Goal: Task Accomplishment & Management: Manage account settings

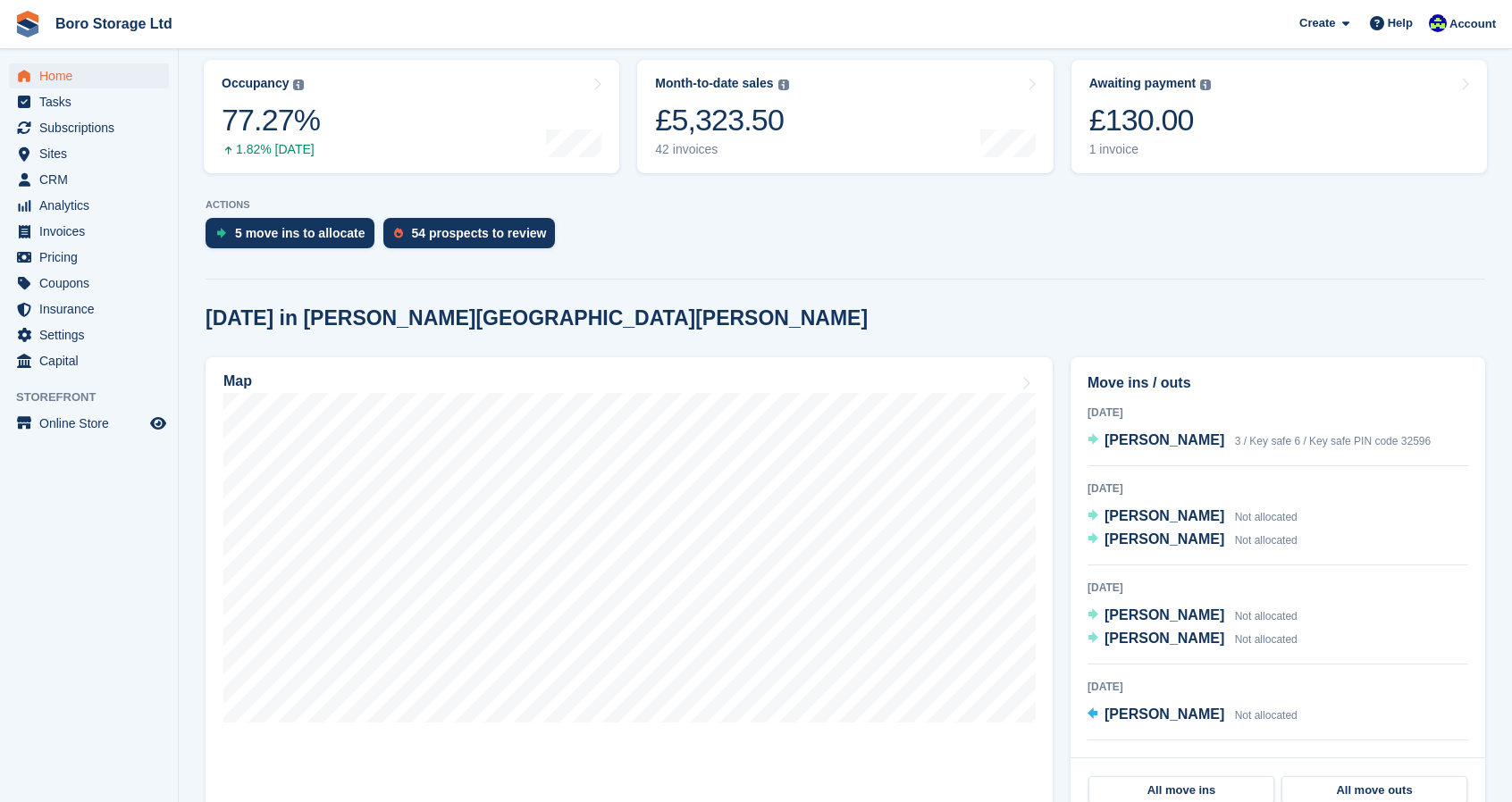
scroll to position [225, 0]
click at [779, 268] on section "NEW Make extra revenue with our new price increases tool Rooted in industry bes…" at bounding box center [845, 598] width 1333 height 1647
click at [1120, 441] on span "[PERSON_NAME]" at bounding box center [1164, 439] width 120 height 15
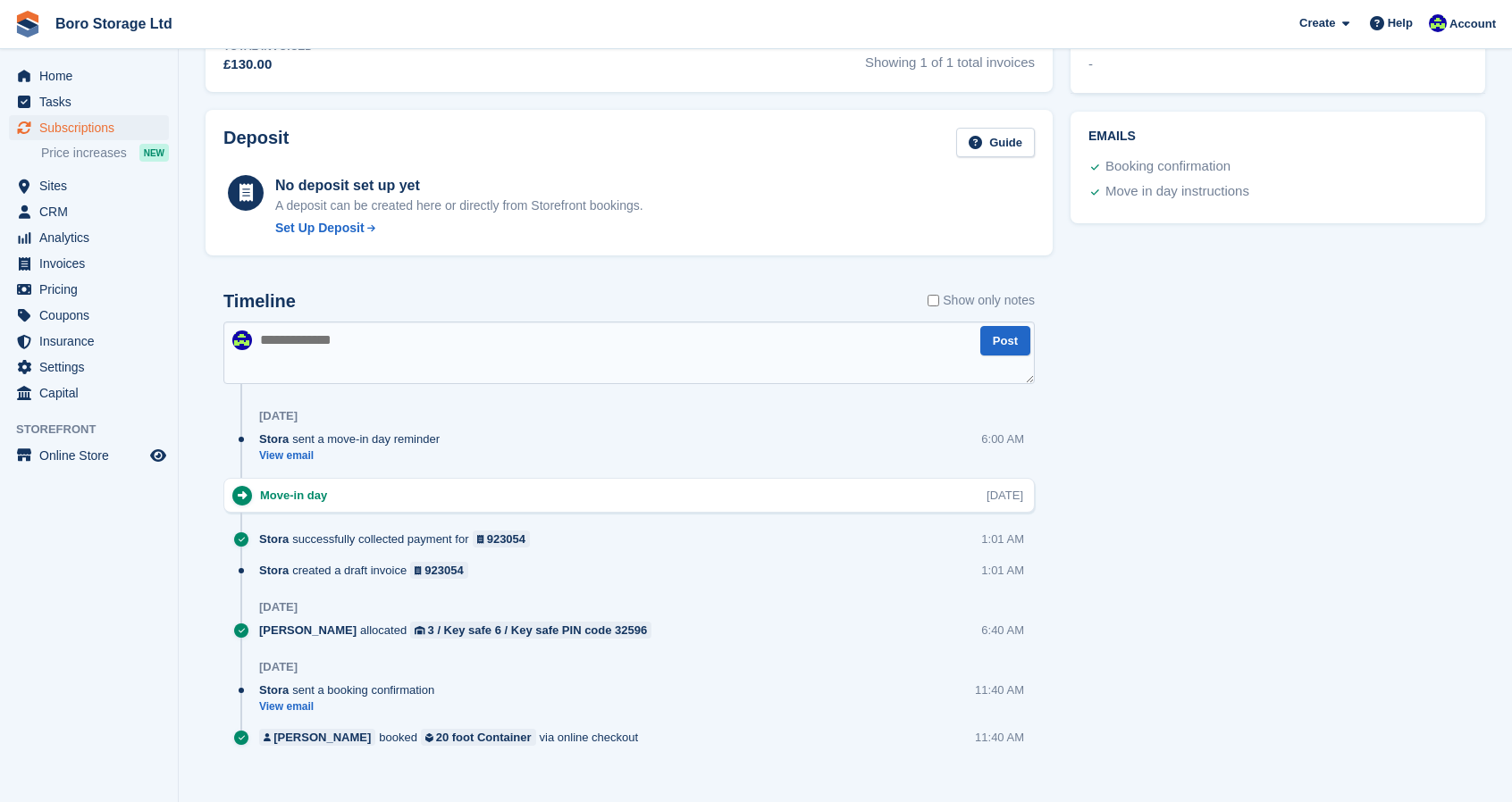
scroll to position [712, 0]
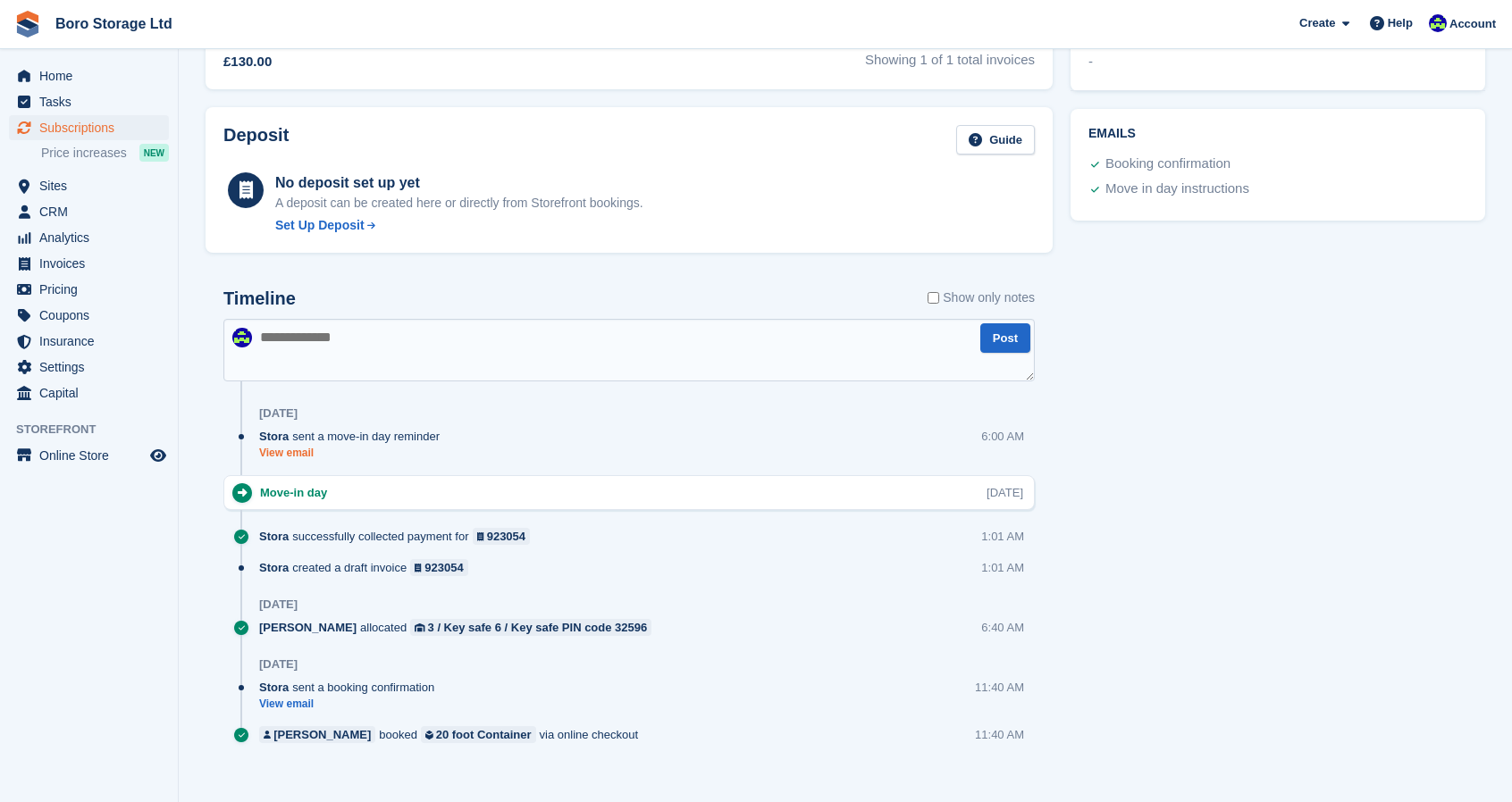
click at [283, 449] on link "View email" at bounding box center [354, 453] width 190 height 15
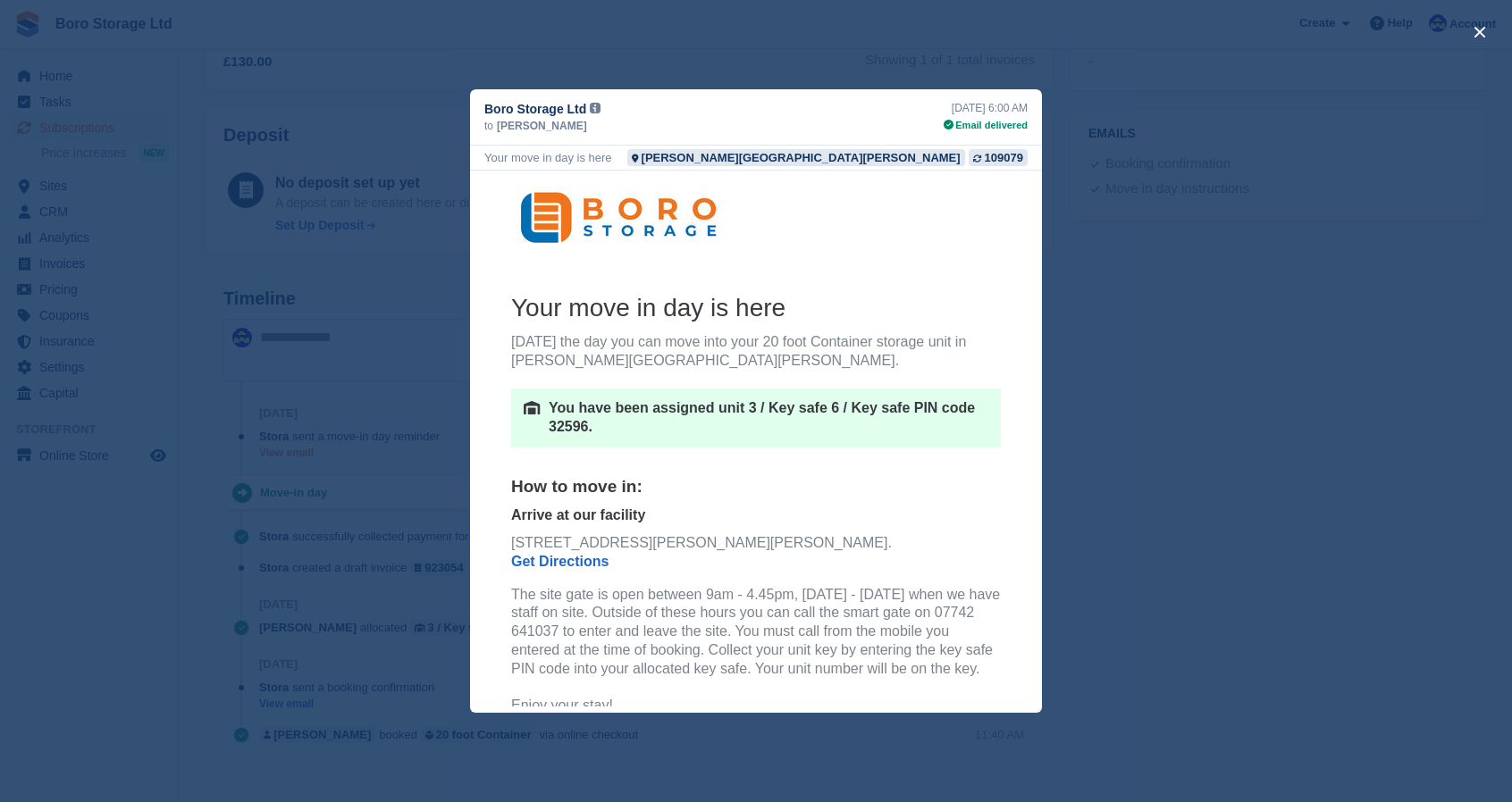
scroll to position [0, 0]
click at [1098, 462] on div "close" at bounding box center [756, 401] width 1512 height 802
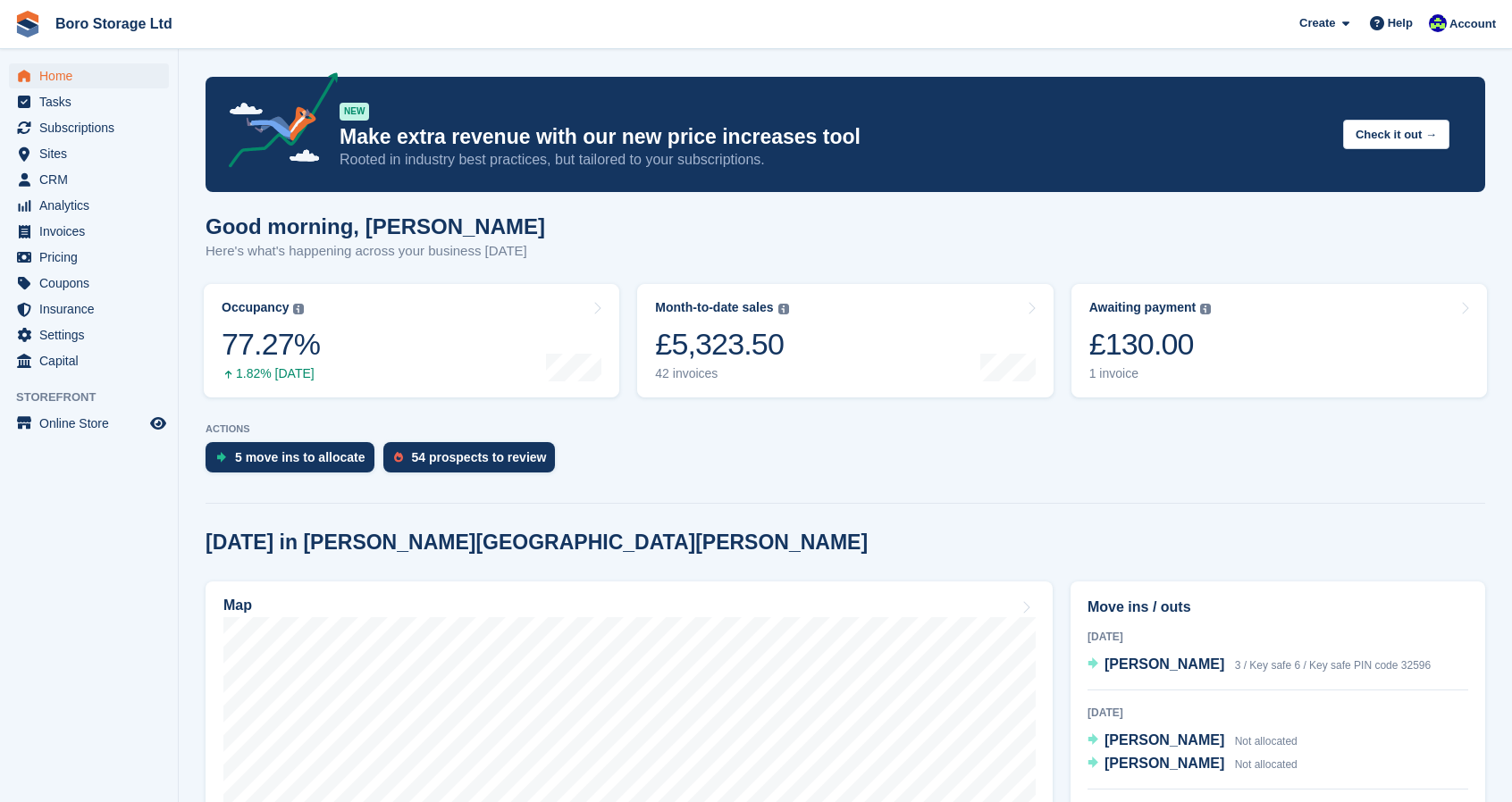
scroll to position [225, 0]
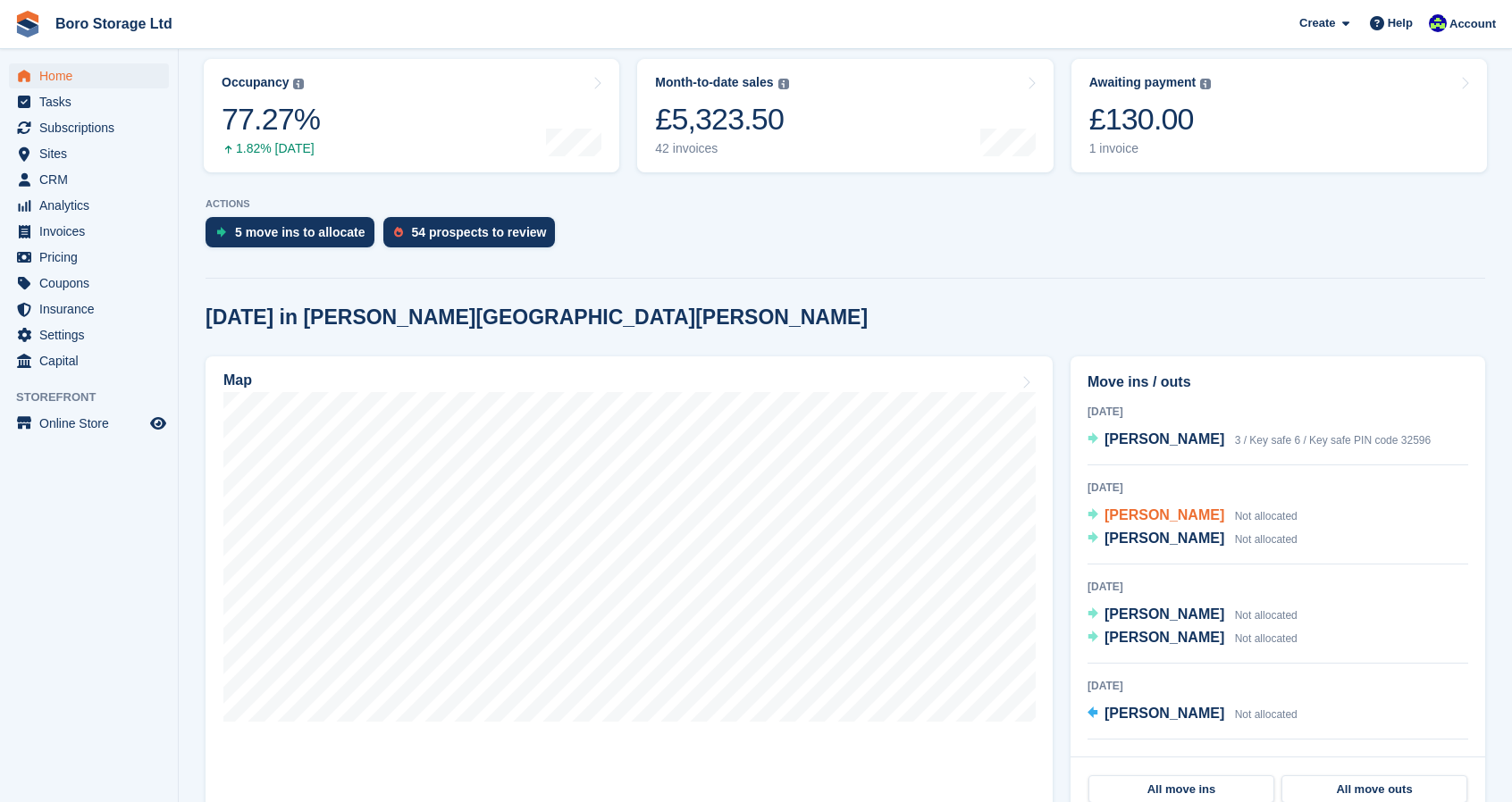
click at [1128, 512] on span "[PERSON_NAME]" at bounding box center [1164, 514] width 120 height 15
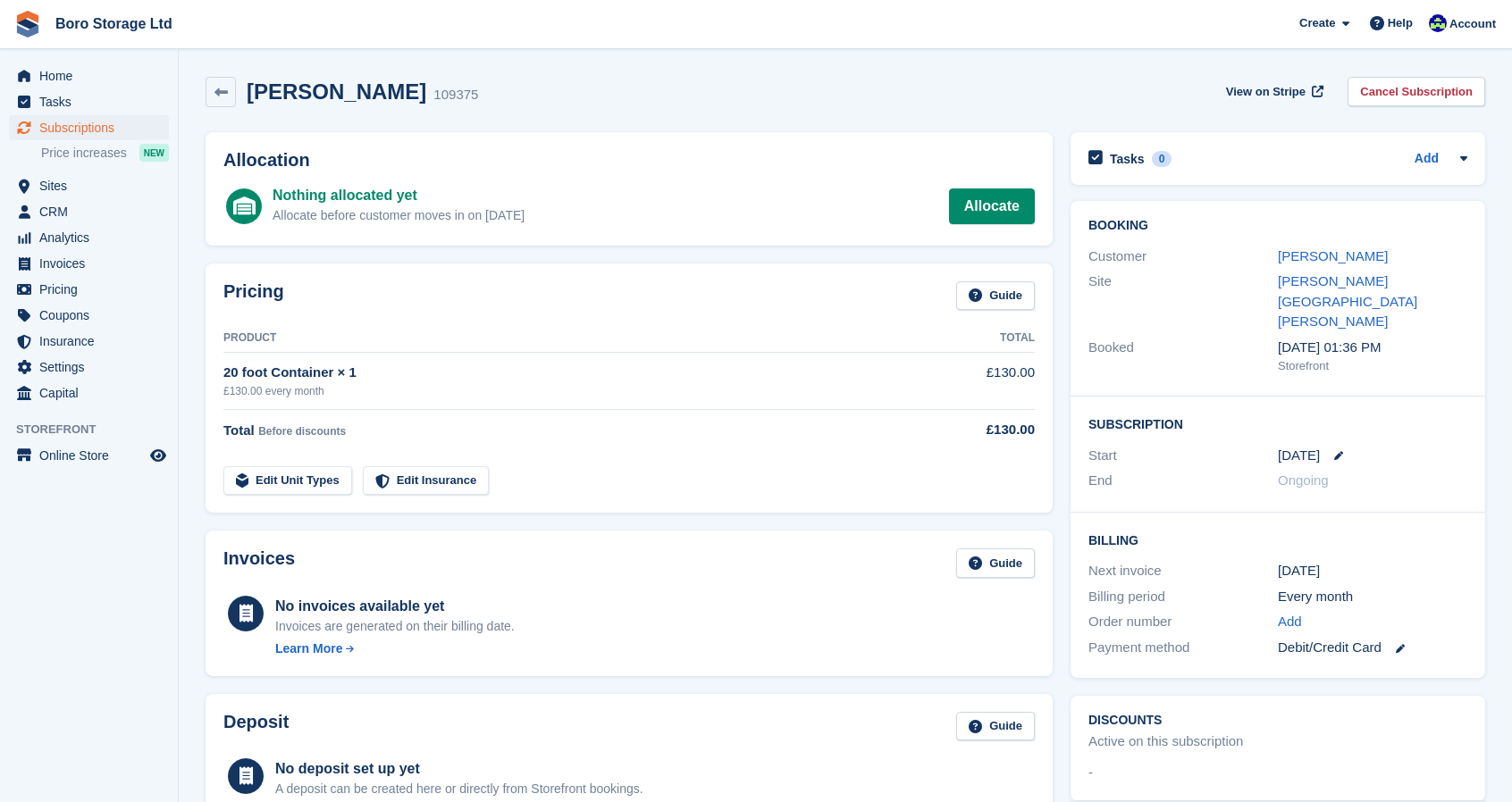
scroll to position [353, 0]
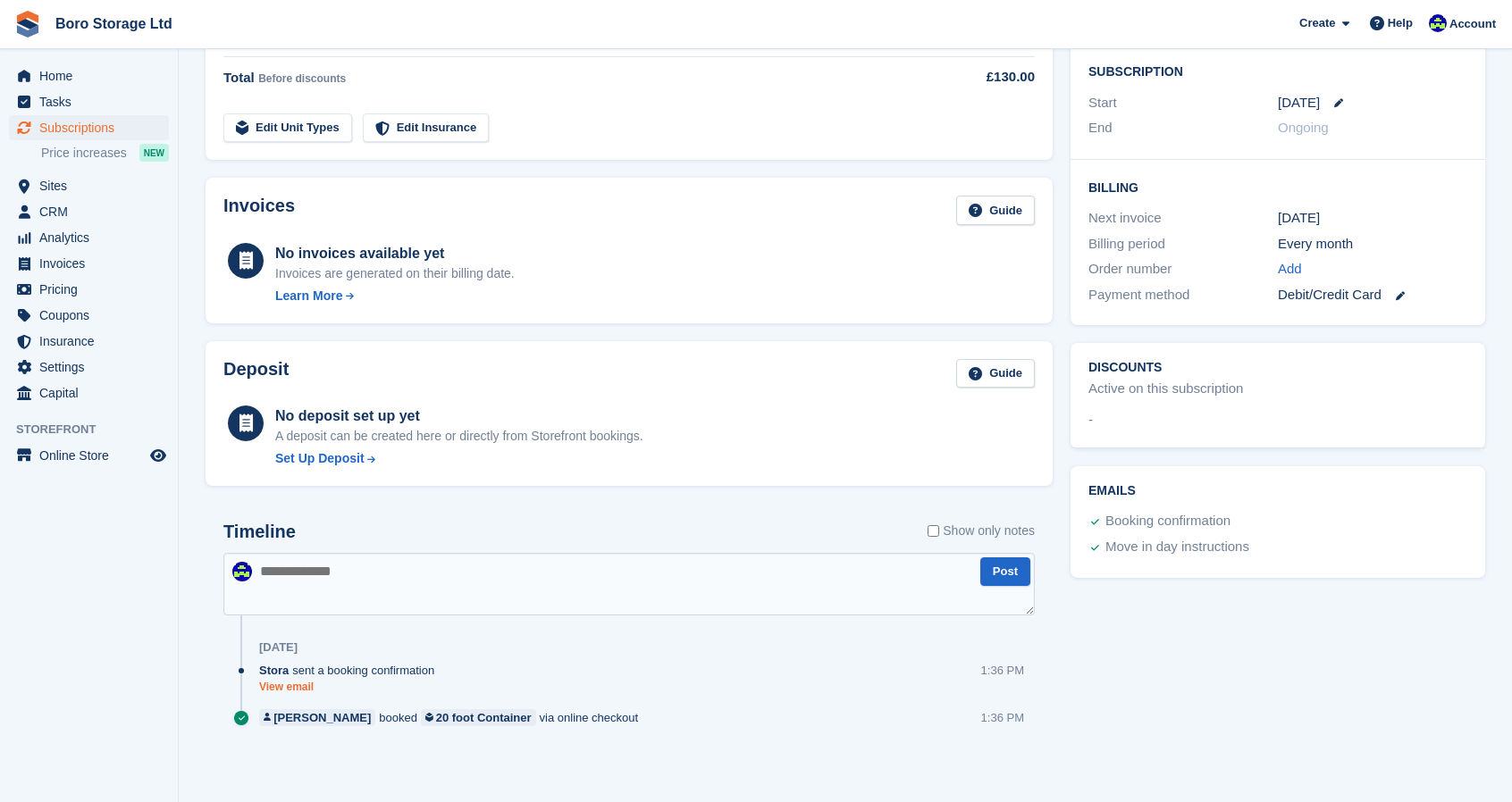
click at [286, 688] on link "View email" at bounding box center [351, 687] width 184 height 15
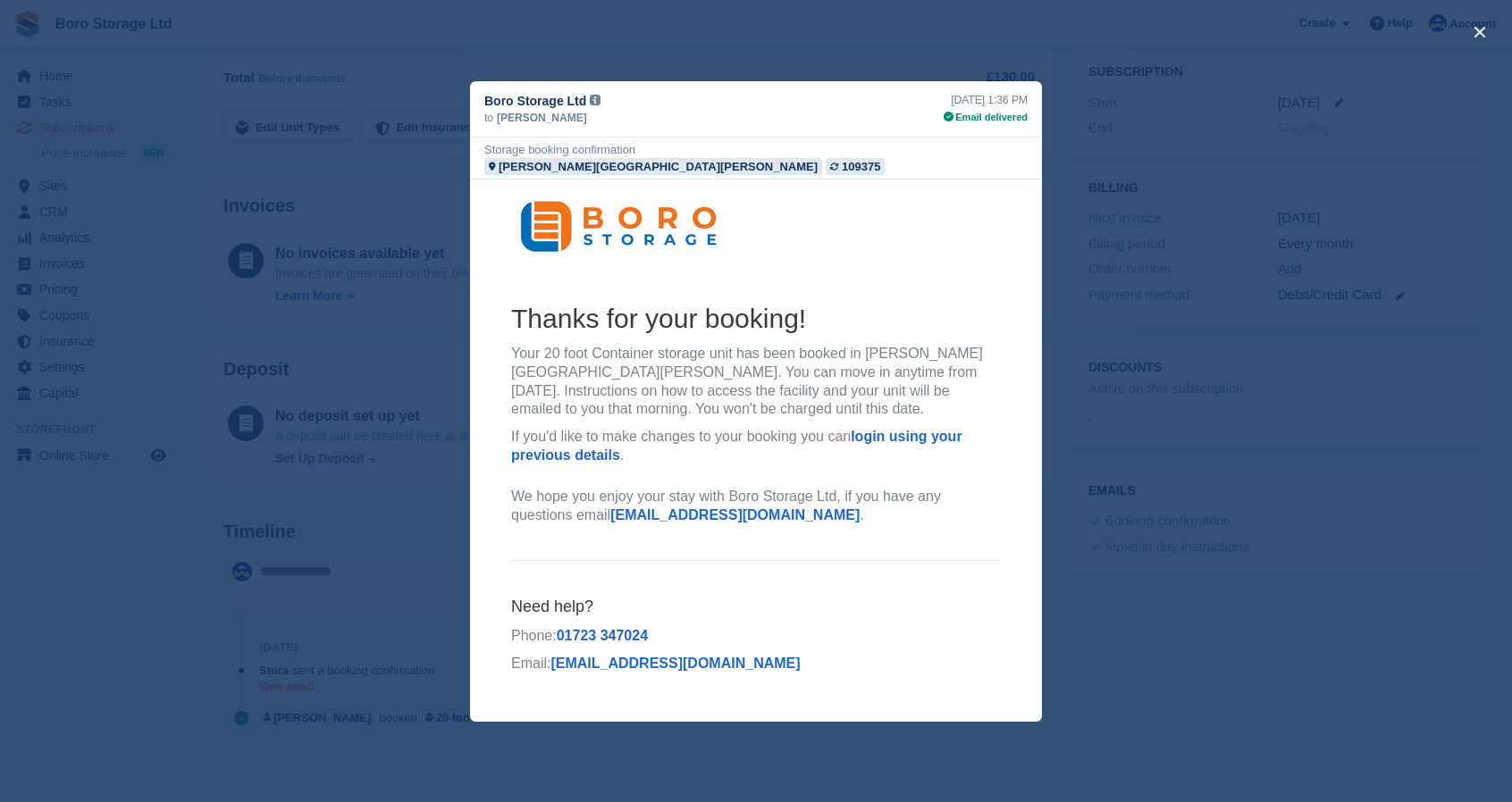
scroll to position [0, 0]
click at [1178, 405] on div "close" at bounding box center [756, 401] width 1512 height 802
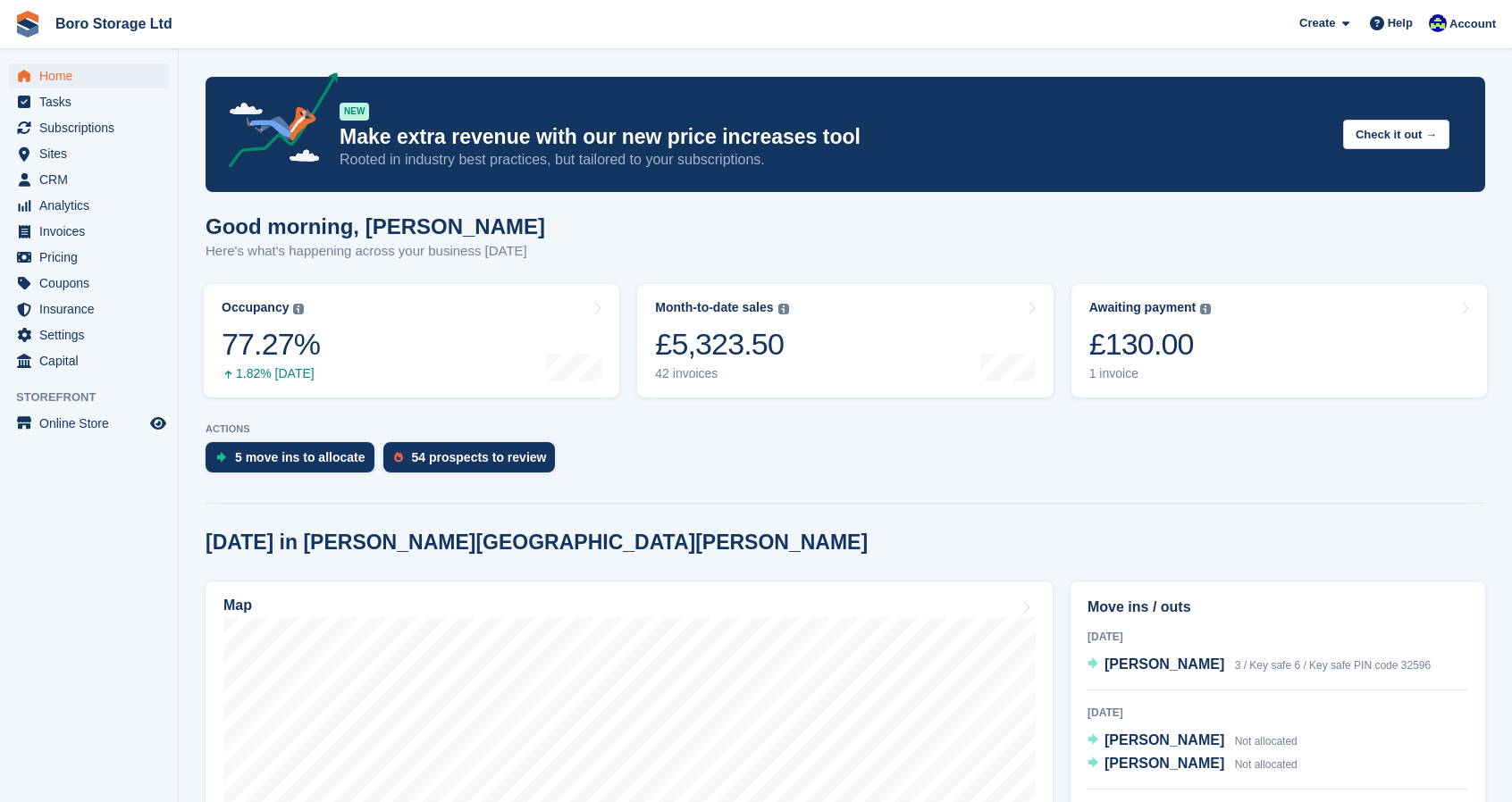
scroll to position [225, 0]
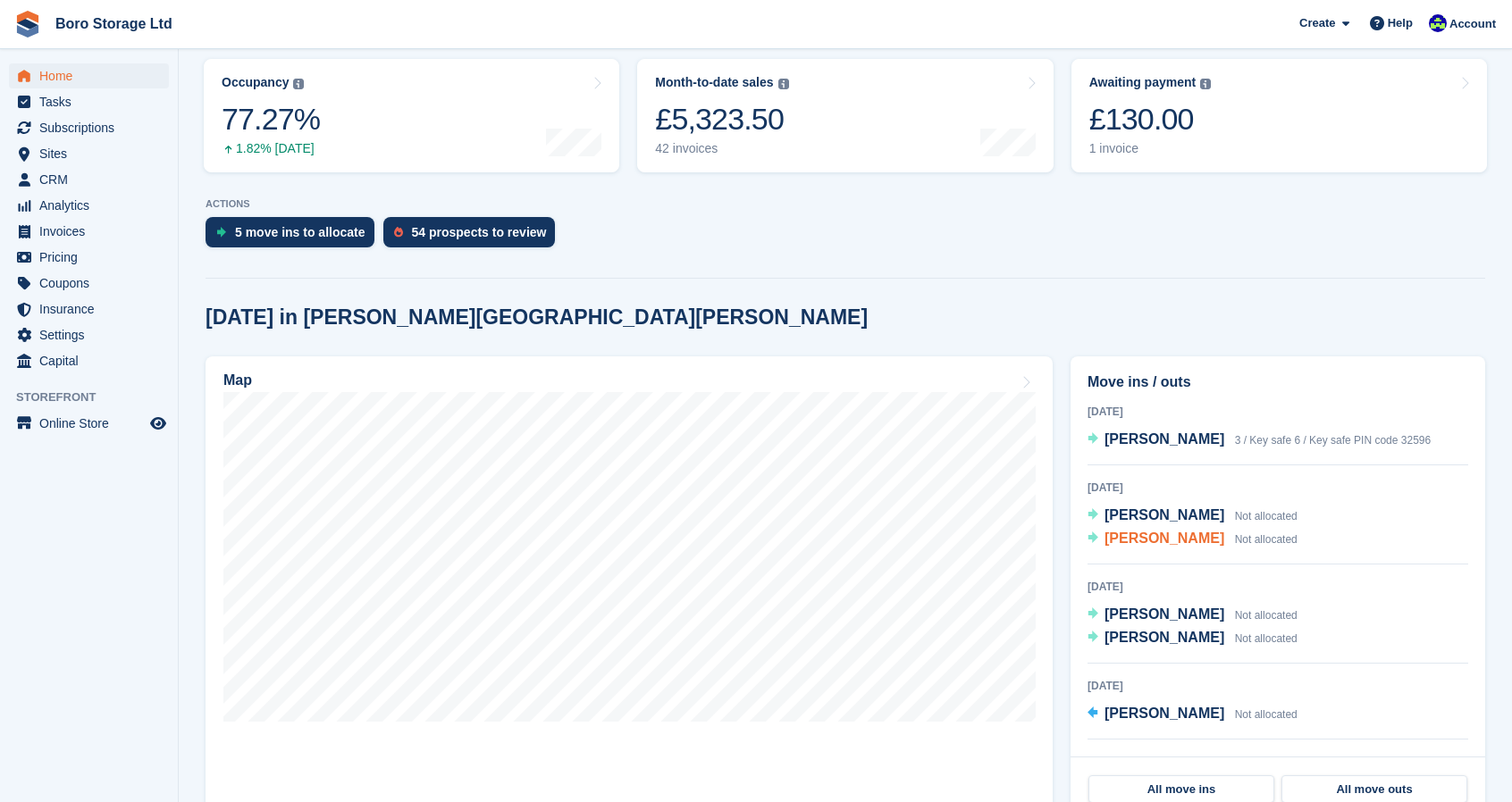
click at [1121, 542] on span "[PERSON_NAME]" at bounding box center [1164, 538] width 120 height 15
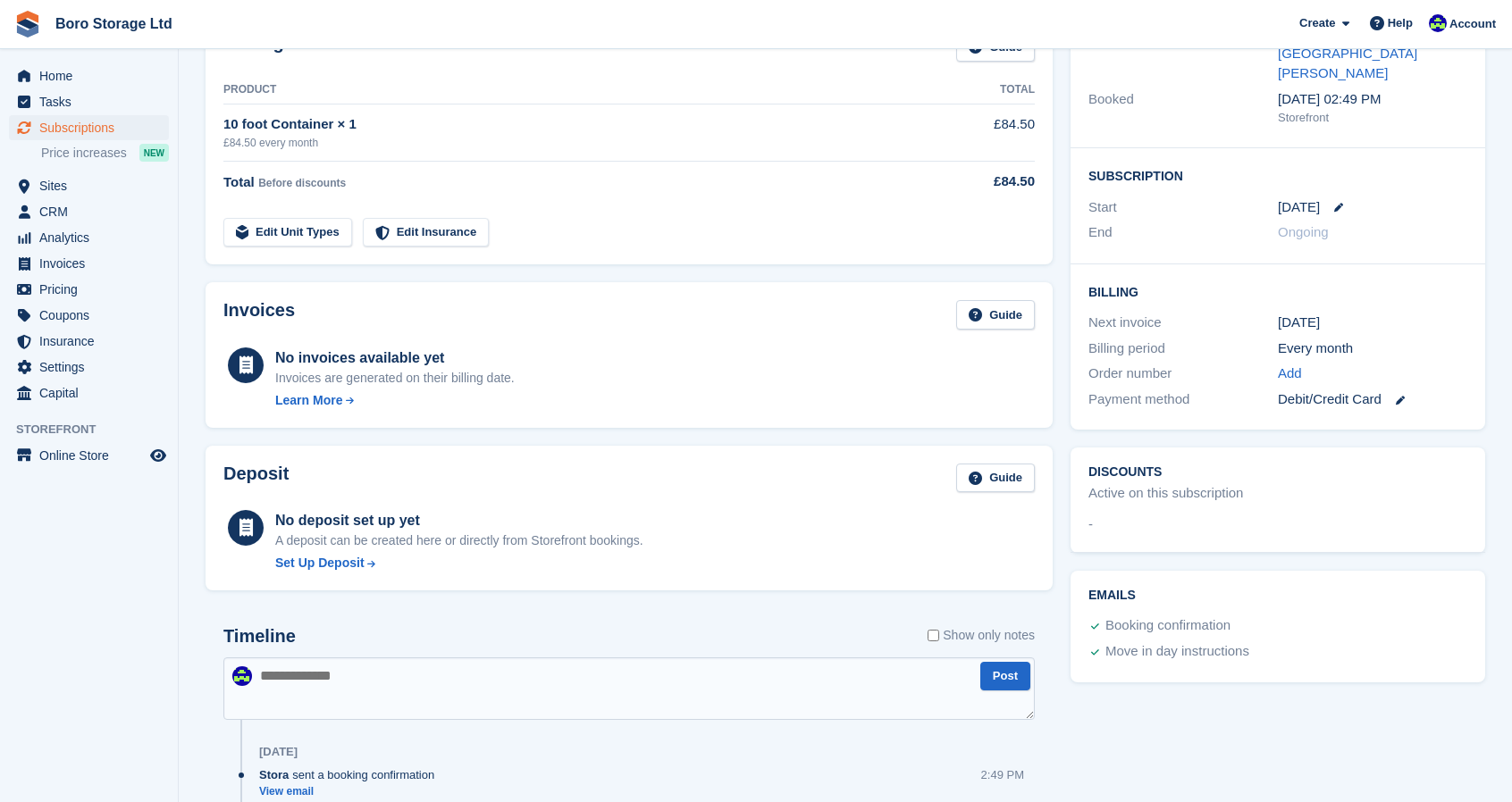
scroll to position [353, 0]
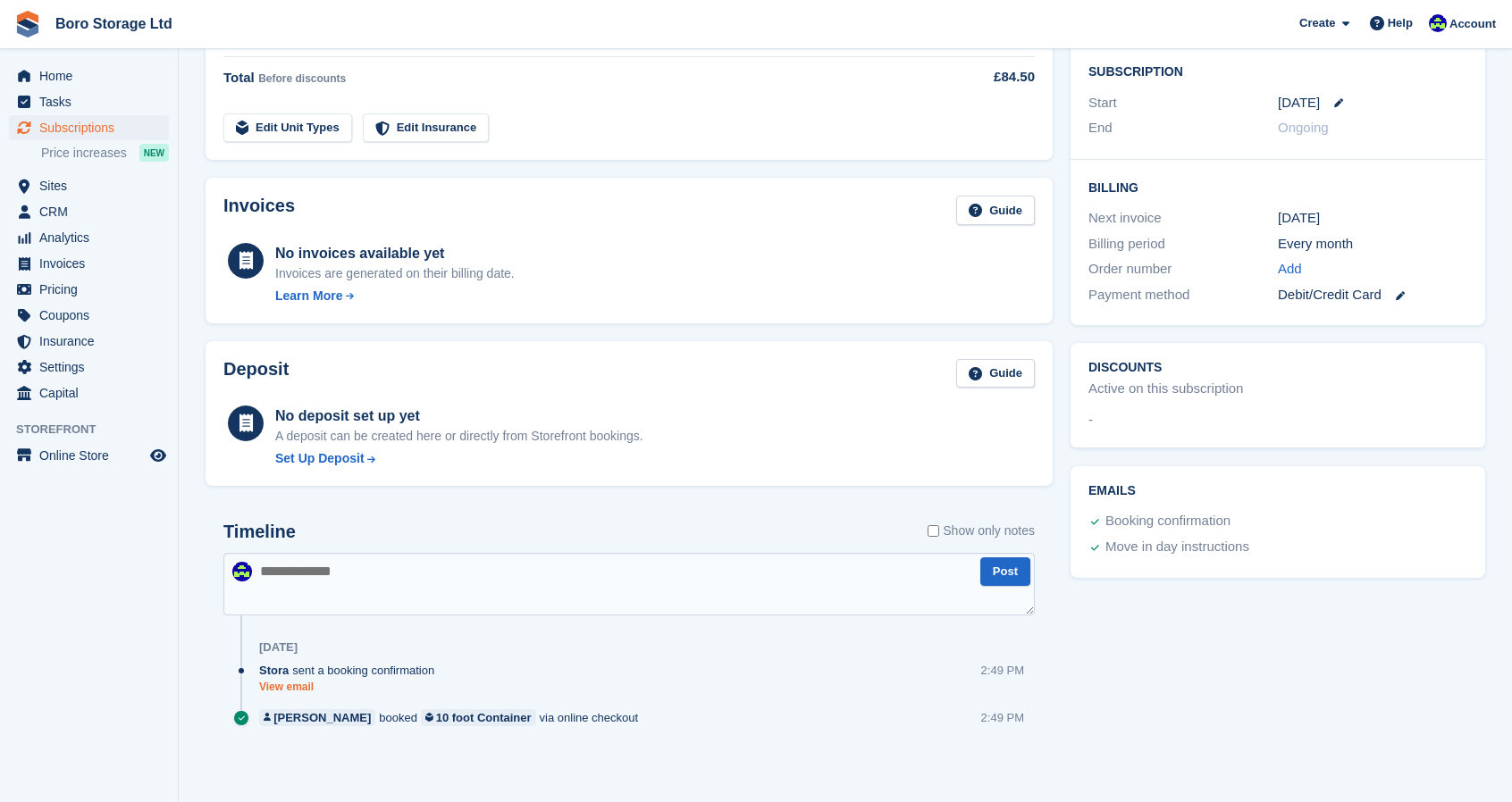
click at [282, 692] on link "View email" at bounding box center [351, 687] width 184 height 15
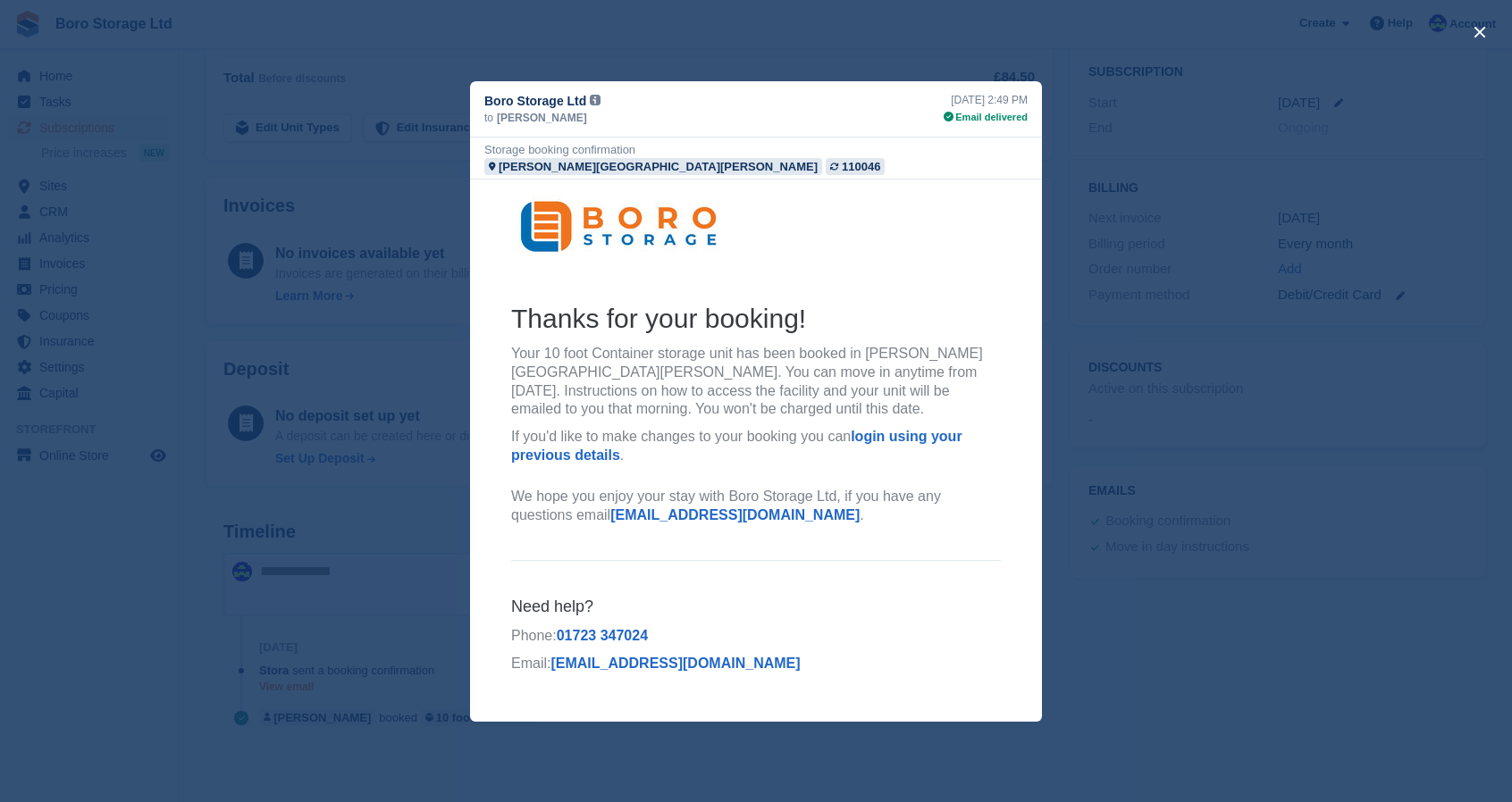
scroll to position [0, 0]
click at [1394, 397] on div "close" at bounding box center [756, 401] width 1512 height 802
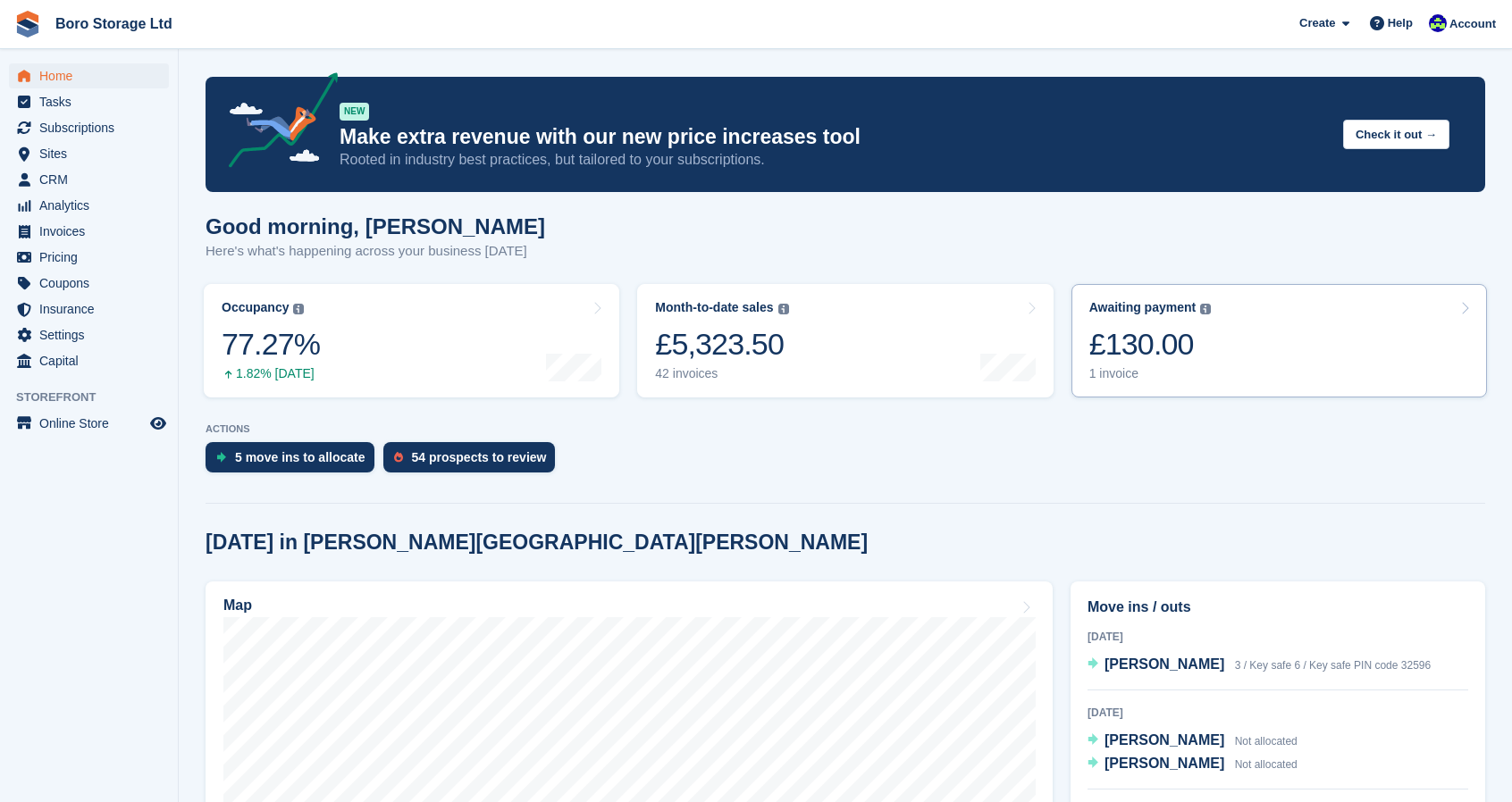
click at [1101, 376] on div "1 invoice" at bounding box center [1151, 374] width 123 height 15
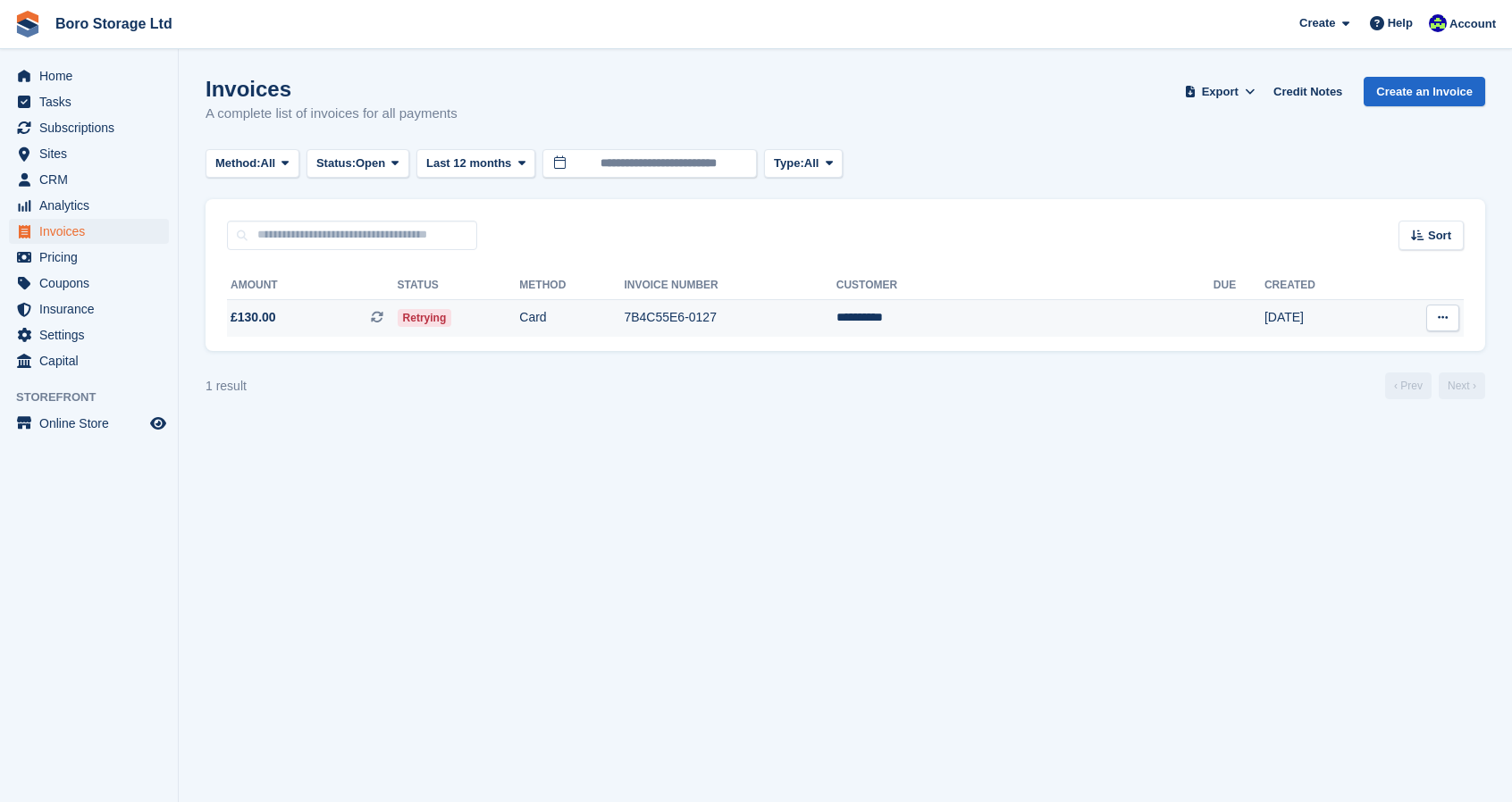
click at [384, 325] on span "£130.00 This is a recurring subscription invoice." at bounding box center [312, 318] width 171 height 19
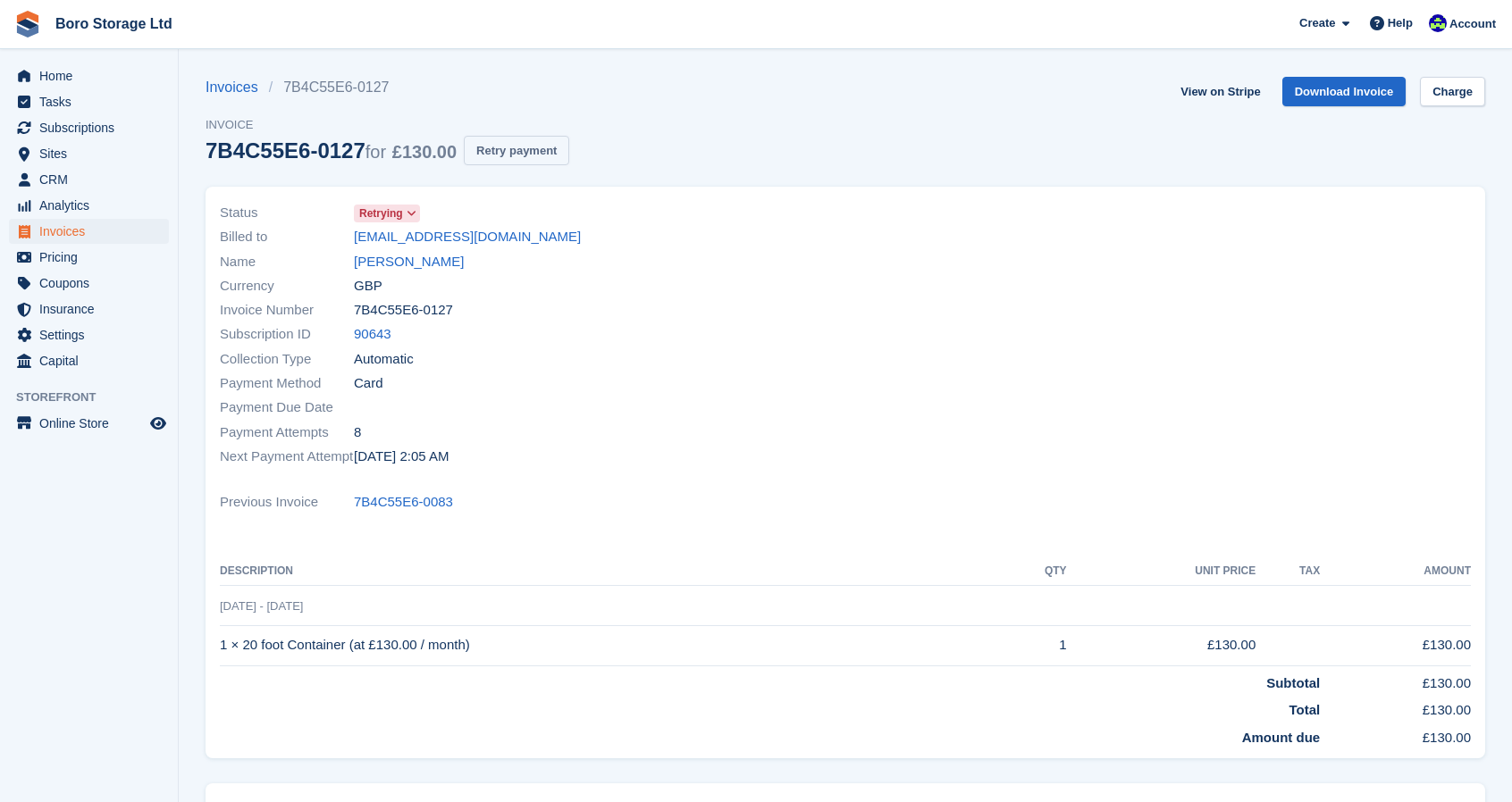
click at [531, 157] on button "Retry payment" at bounding box center [516, 151] width 105 height 30
click at [573, 31] on span "Boro Storage Ltd Create Subscription Invoice Contact Deal Discount Page Help Ch…" at bounding box center [756, 24] width 1512 height 48
click at [109, 31] on link "Boro Storage Ltd" at bounding box center [113, 24] width 132 height 30
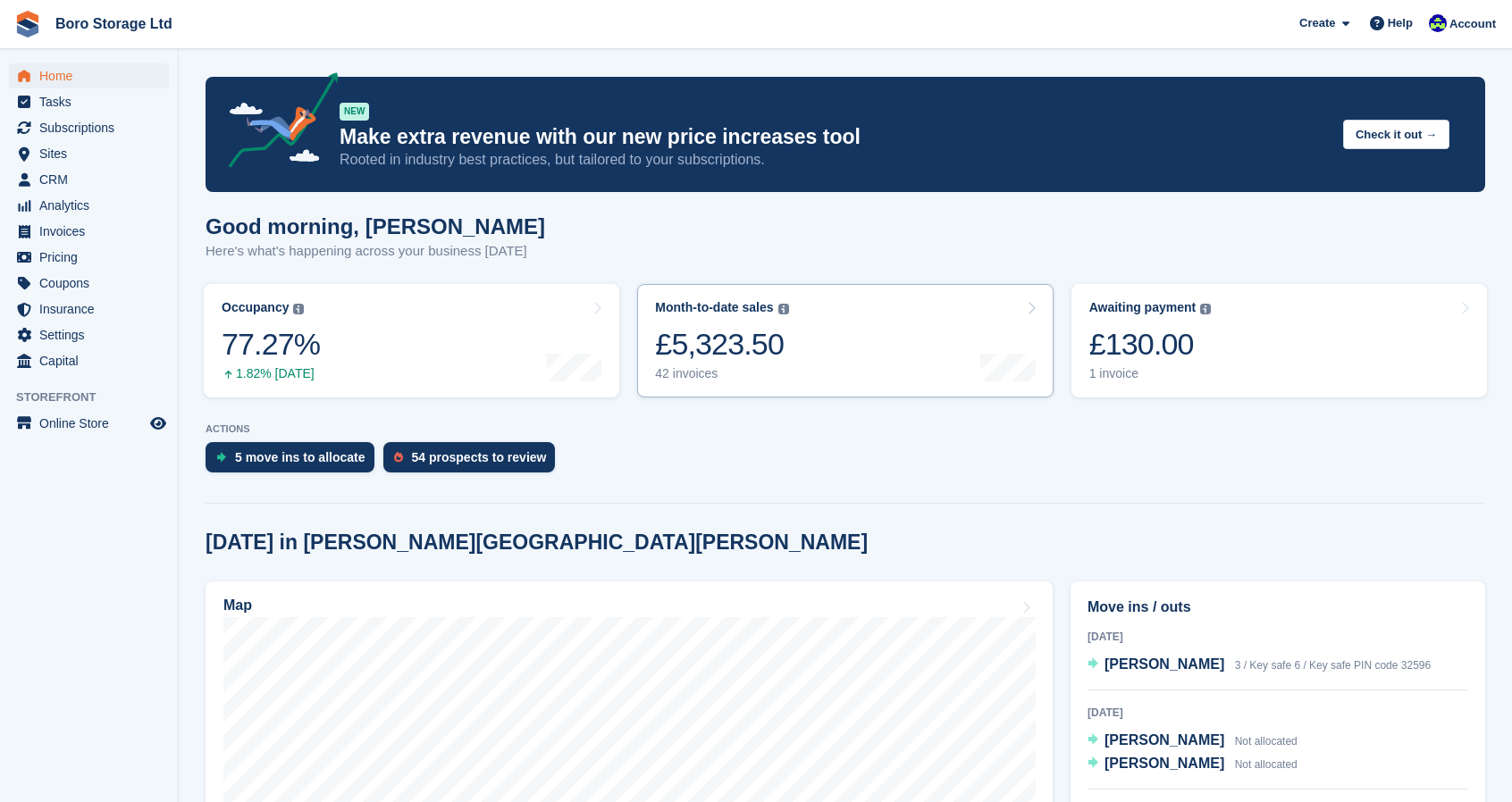
click at [741, 342] on div "£5,323.50" at bounding box center [722, 344] width 133 height 36
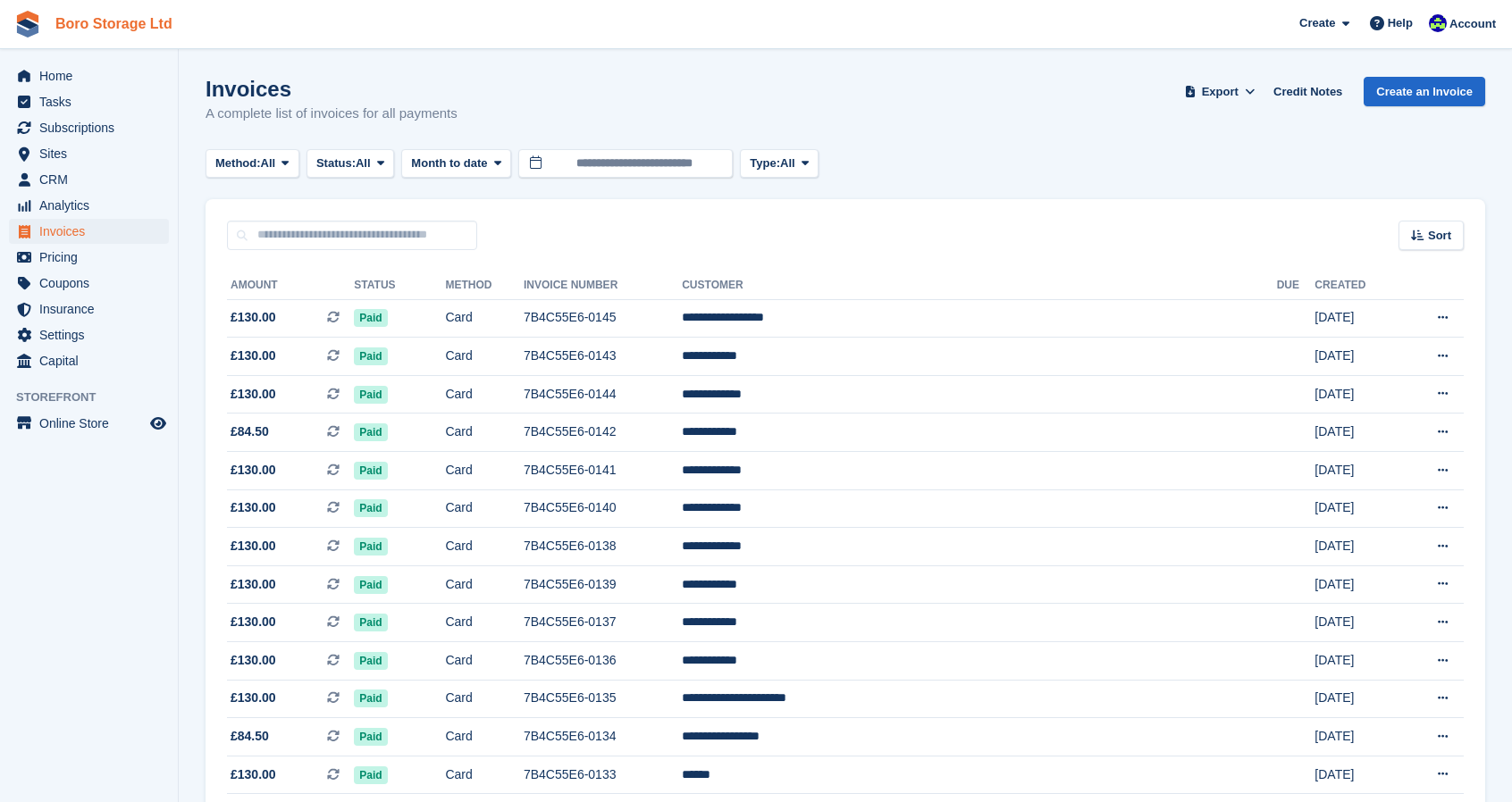
click at [118, 23] on link "Boro Storage Ltd" at bounding box center [113, 24] width 132 height 30
